Goal: Transaction & Acquisition: Purchase product/service

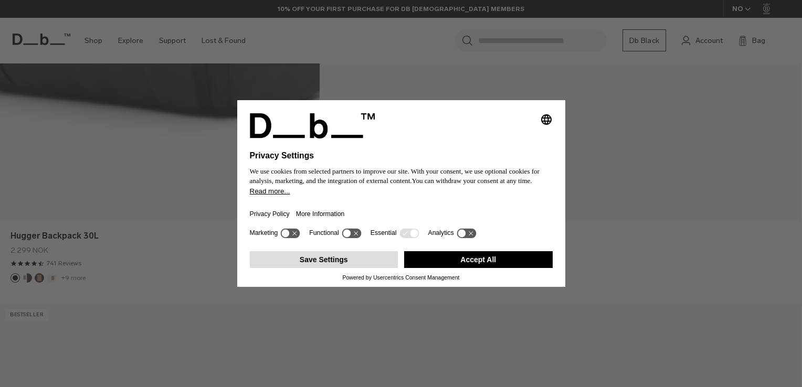
click at [361, 264] on button "Save Settings" at bounding box center [324, 259] width 149 height 17
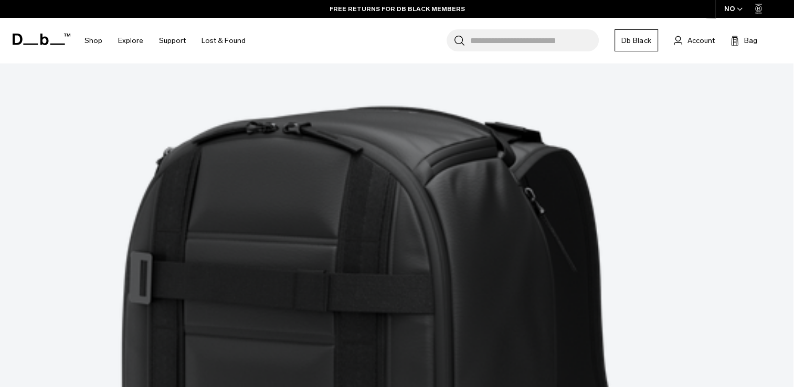
scroll to position [3170, 0]
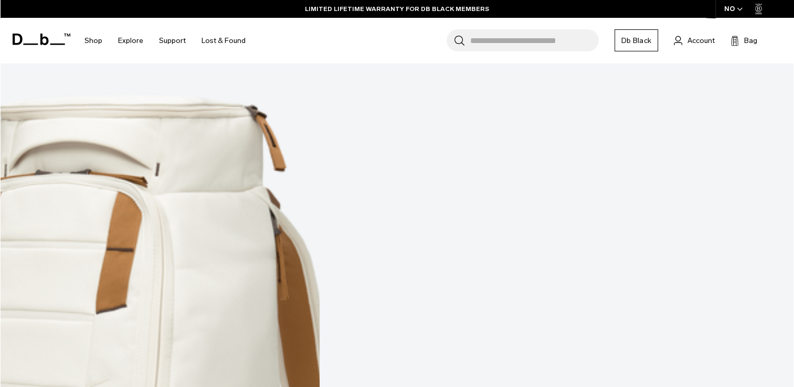
scroll to position [6145, 0]
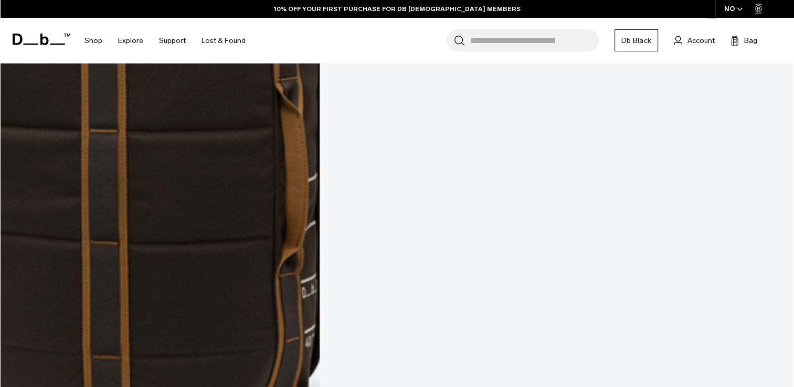
scroll to position [9223, 0]
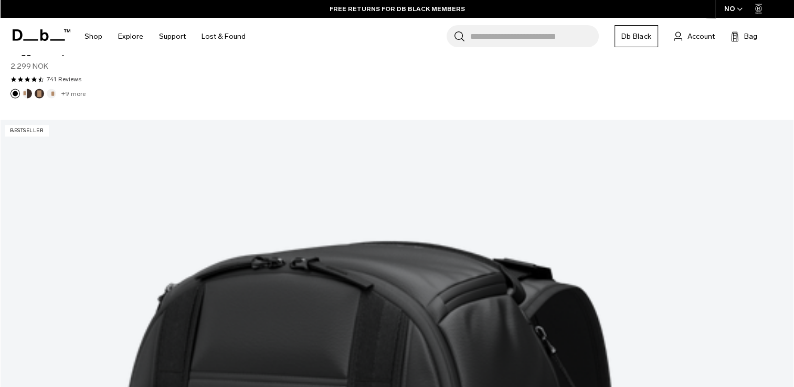
scroll to position [2076, 0]
